Goal: Task Accomplishment & Management: Manage account settings

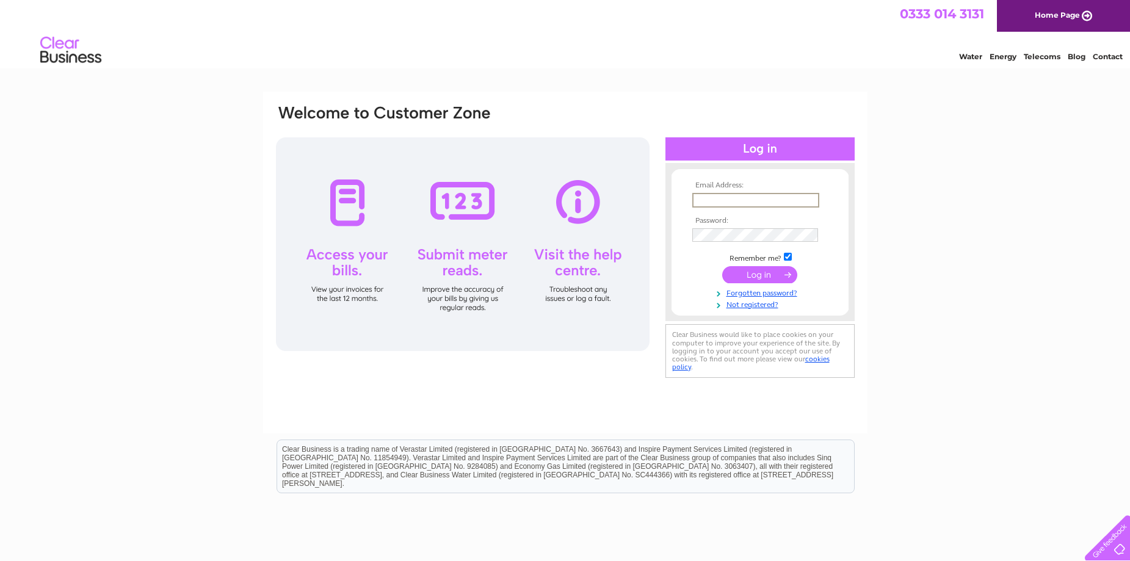
click at [712, 203] on input "text" at bounding box center [755, 200] width 127 height 15
type input "[EMAIL_ADDRESS][DOMAIN_NAME]"
click at [722, 266] on input "submit" at bounding box center [759, 274] width 75 height 17
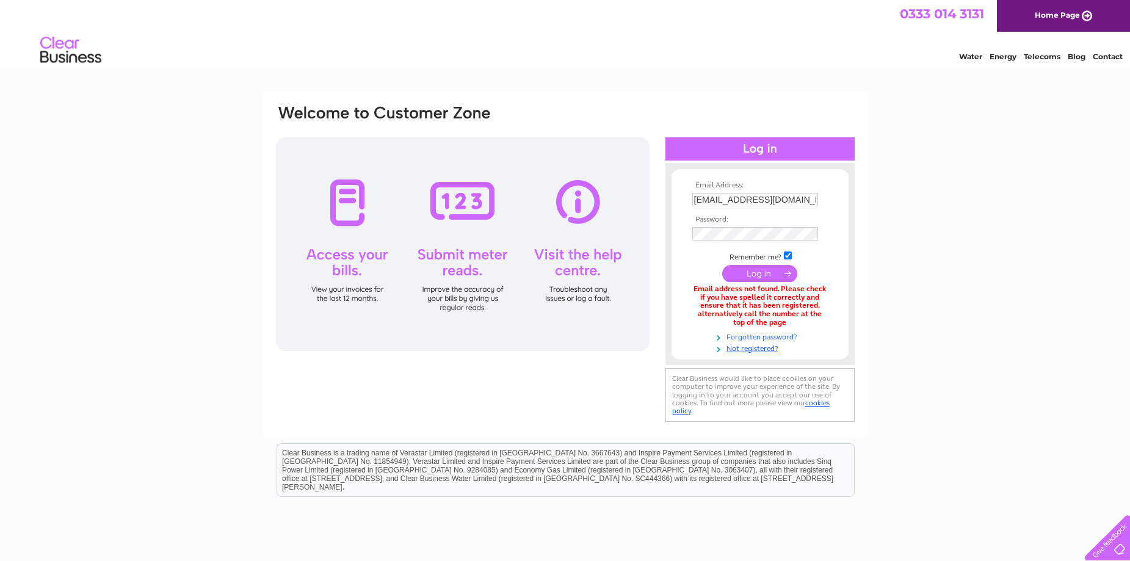
click at [764, 340] on link "Forgotten password?" at bounding box center [761, 336] width 139 height 12
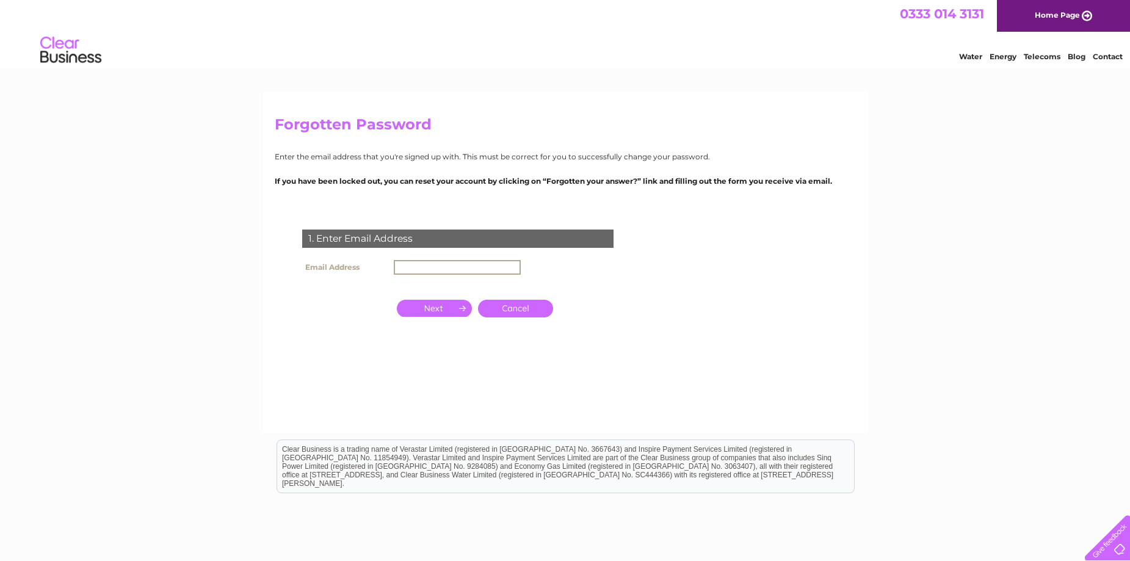
click at [459, 268] on input "text" at bounding box center [457, 267] width 127 height 15
type input "[EMAIL_ADDRESS][DOMAIN_NAME]"
click at [435, 303] on input "button" at bounding box center [434, 306] width 75 height 17
